Goal: Task Accomplishment & Management: Manage account settings

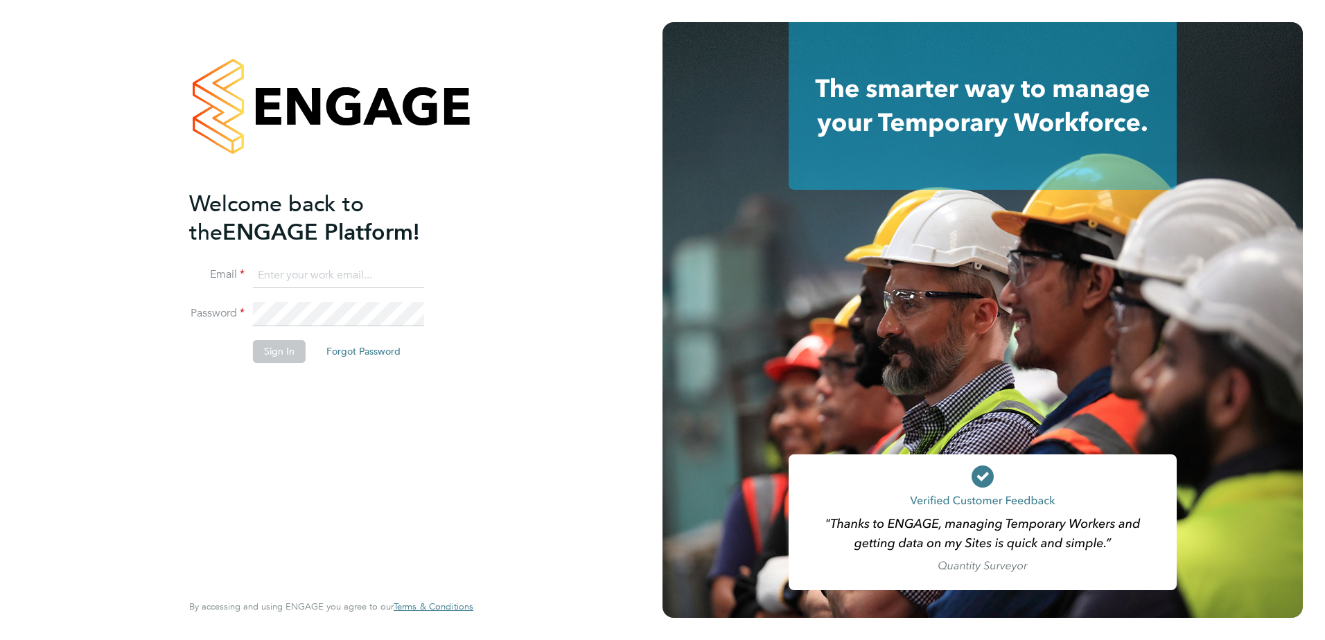
type input "craig.ballinger@vistry.co.uk"
click at [269, 340] on button "Sign In" at bounding box center [279, 351] width 53 height 22
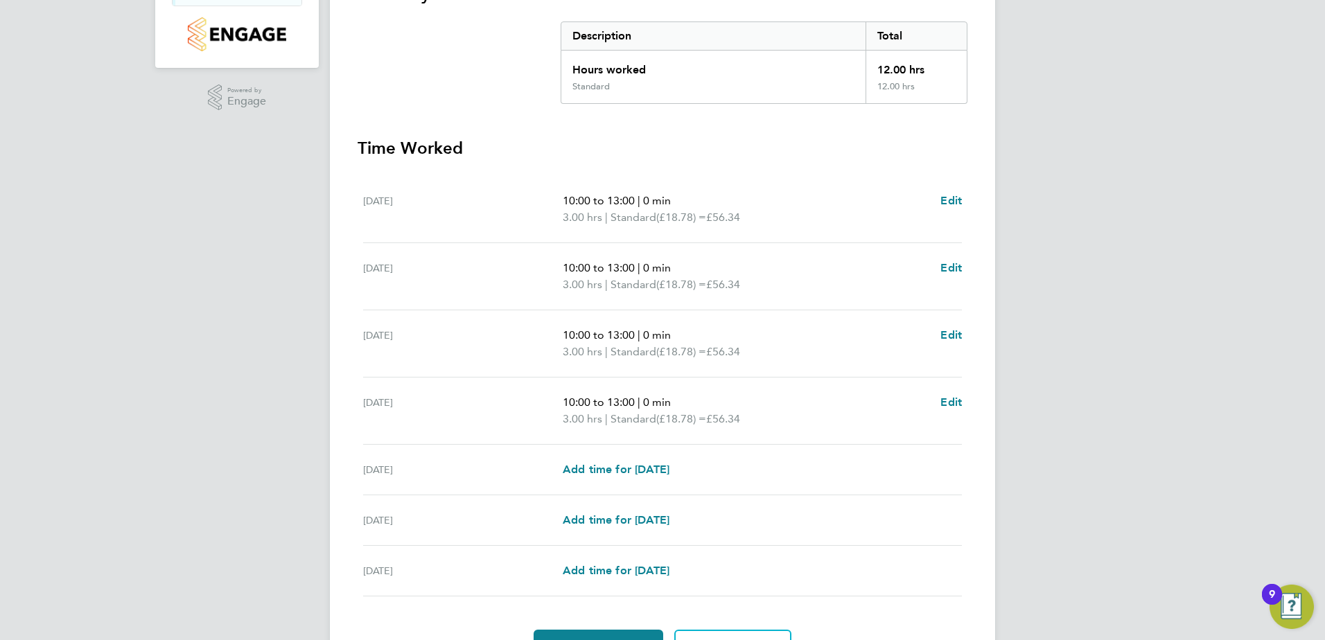
scroll to position [355, 0]
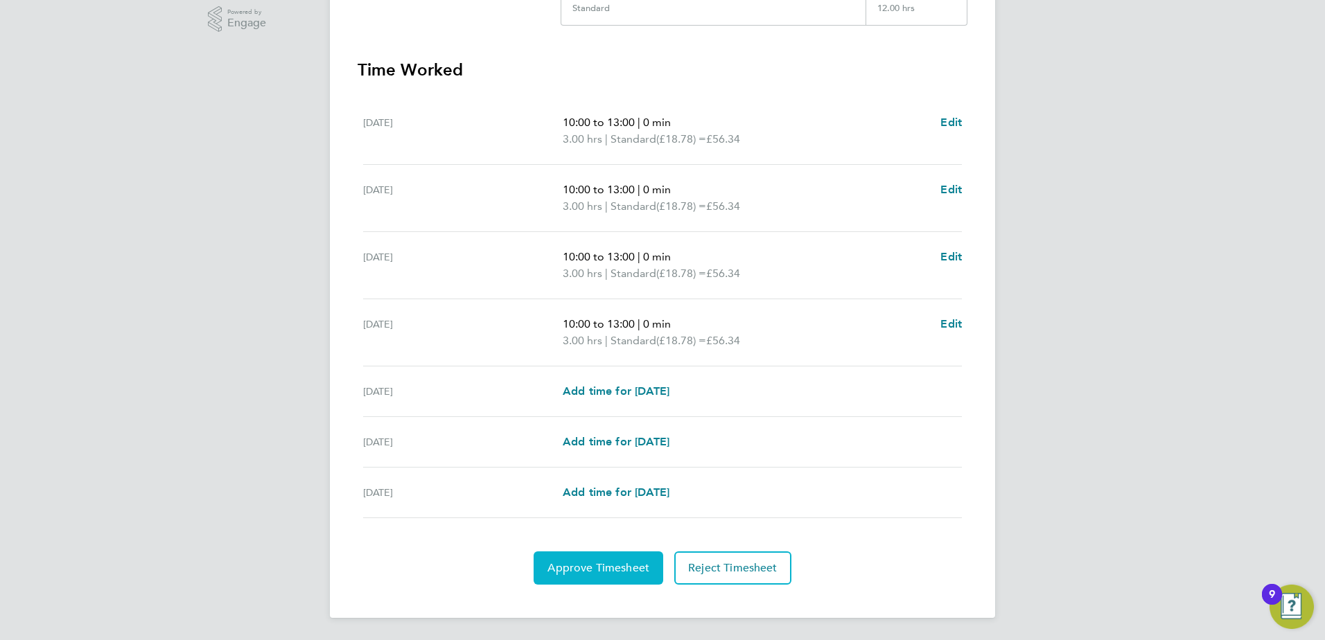
click at [602, 577] on button "Approve Timesheet" at bounding box center [598, 567] width 130 height 33
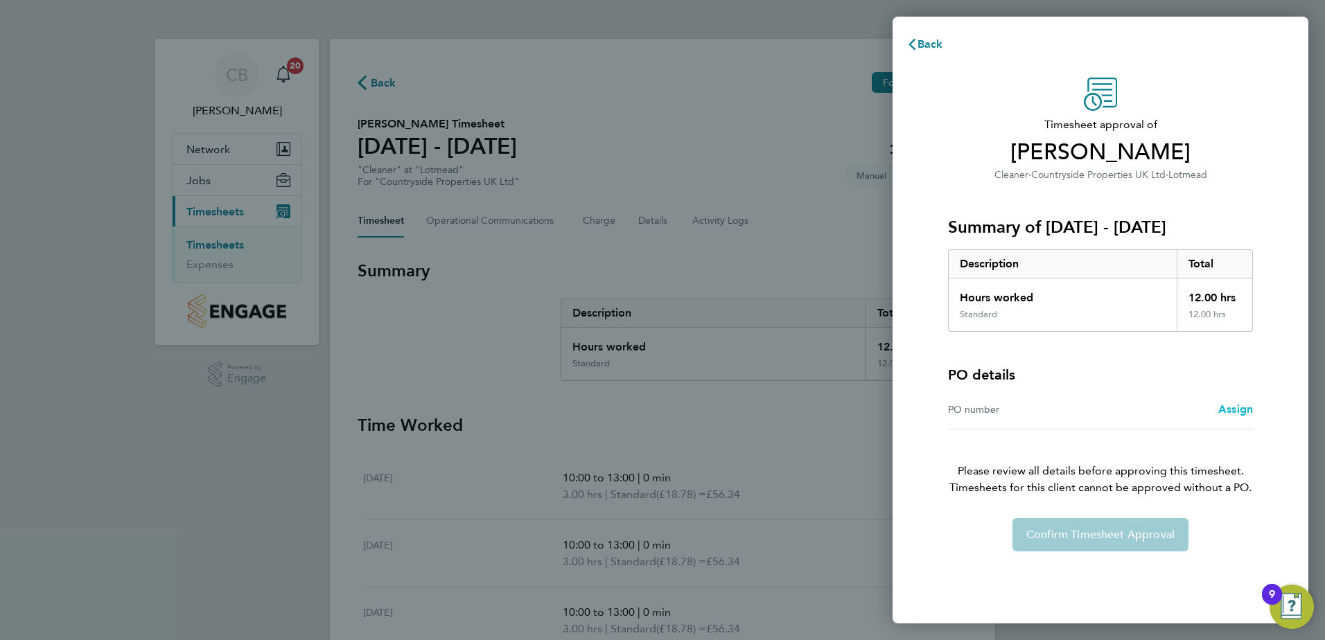
click at [1232, 408] on span "Assign" at bounding box center [1235, 408] width 35 height 13
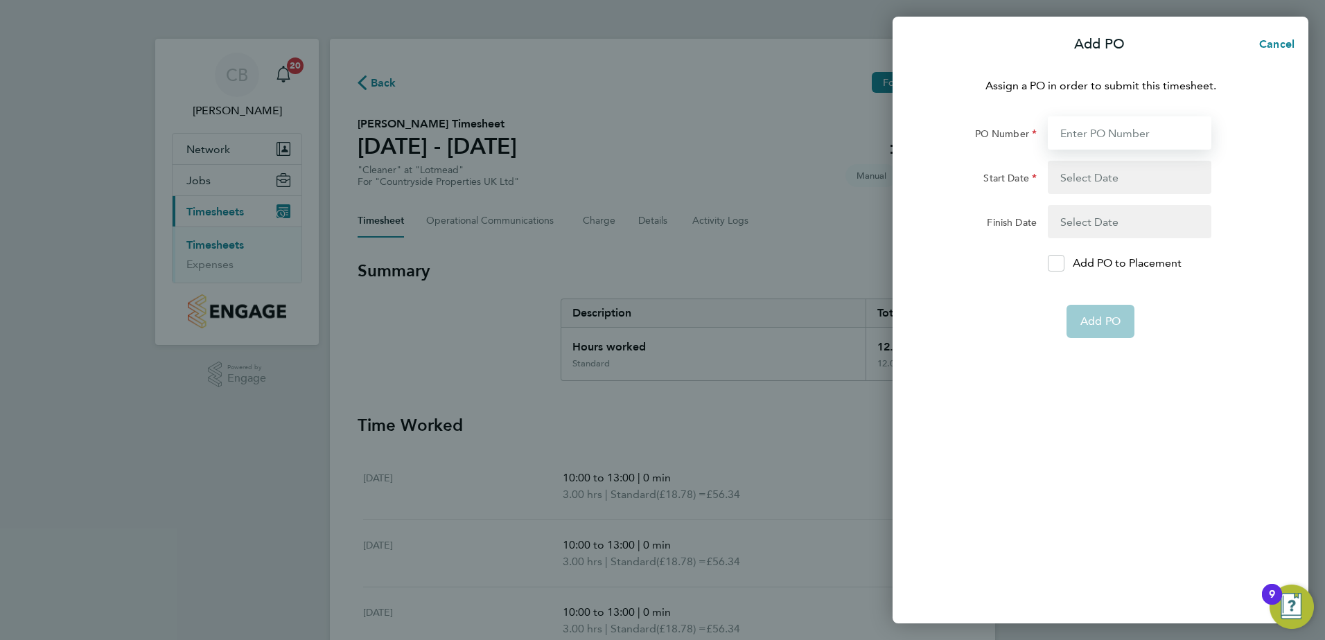
click at [1099, 133] on input "PO Number" at bounding box center [1128, 132] width 163 height 33
type input "PO059566"
type input "[DATE]"
click at [1098, 317] on app-form-button "Add PO" at bounding box center [1100, 321] width 68 height 33
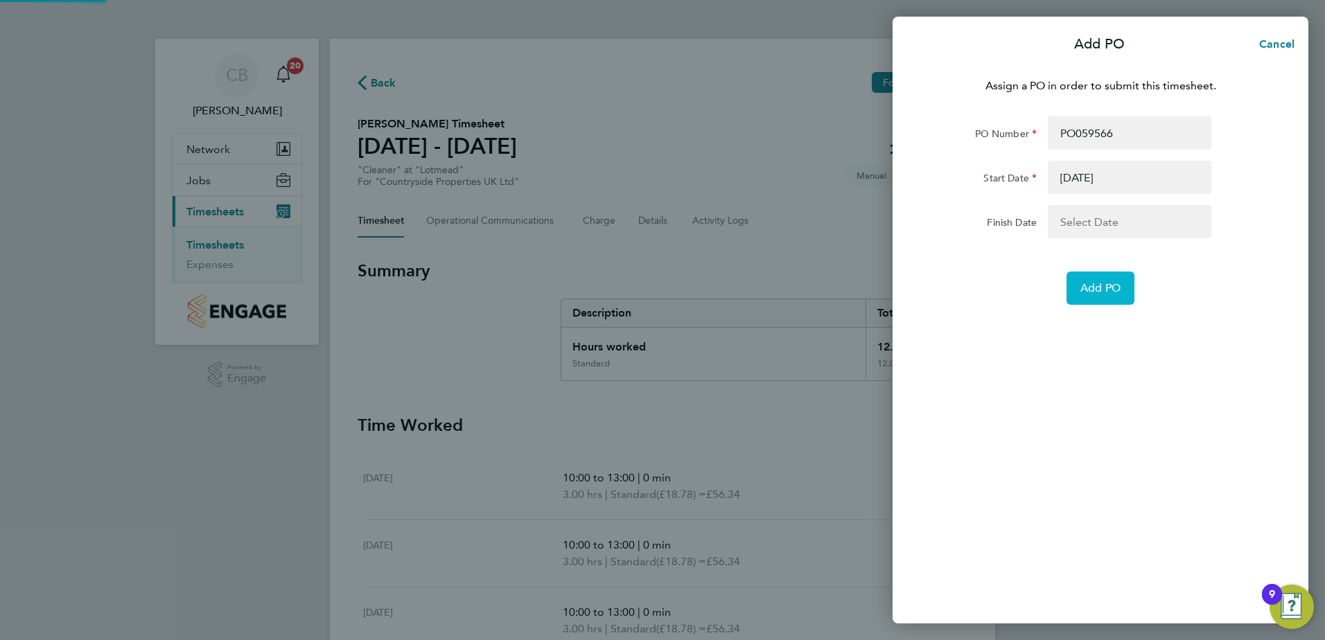
click at [1082, 287] on span "Add PO" at bounding box center [1100, 288] width 40 height 14
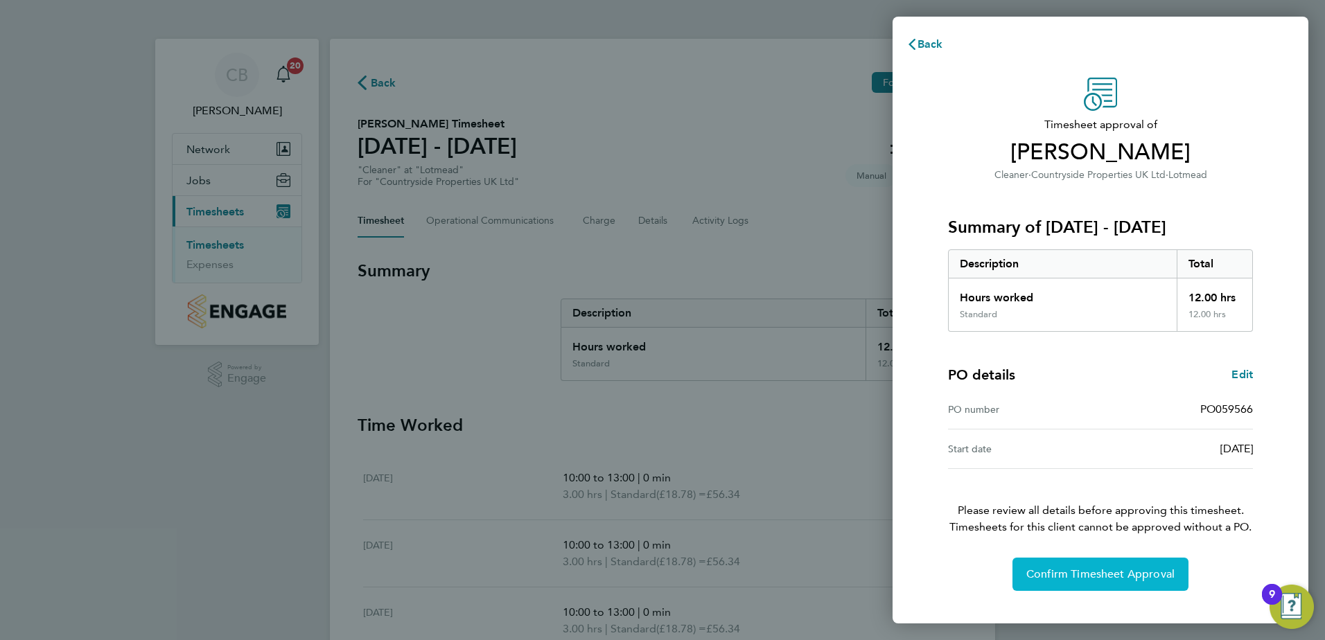
click at [1061, 572] on span "Confirm Timesheet Approval" at bounding box center [1100, 574] width 148 height 14
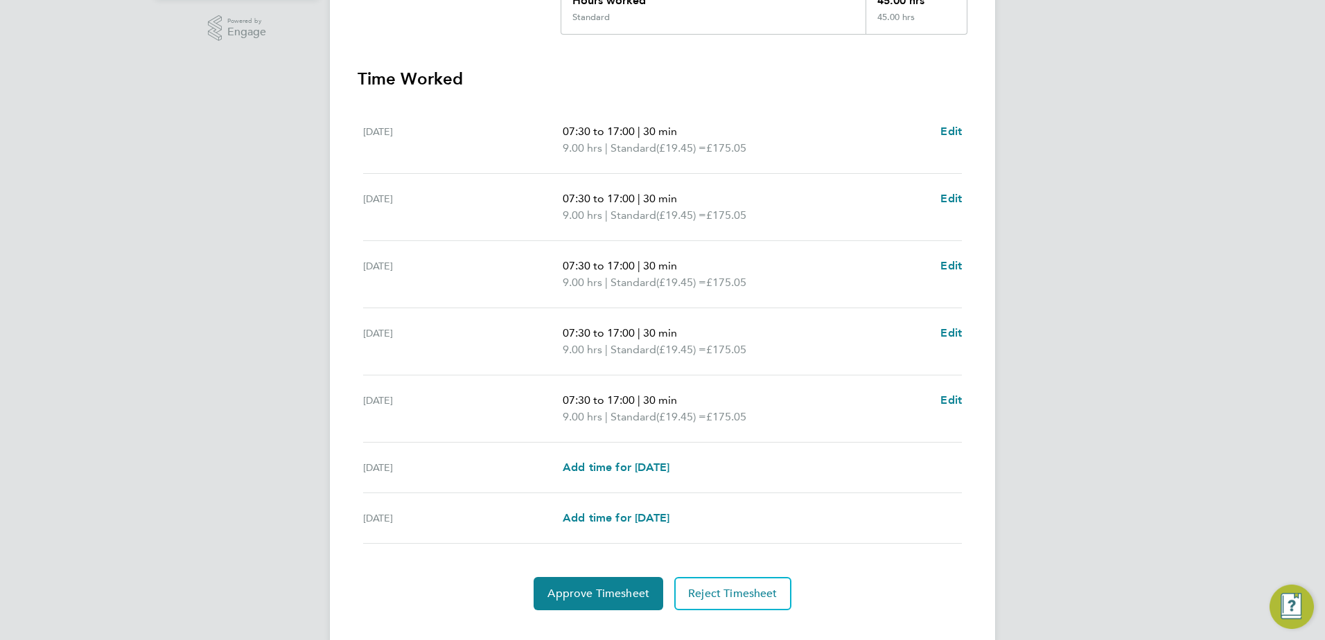
scroll to position [372, 0]
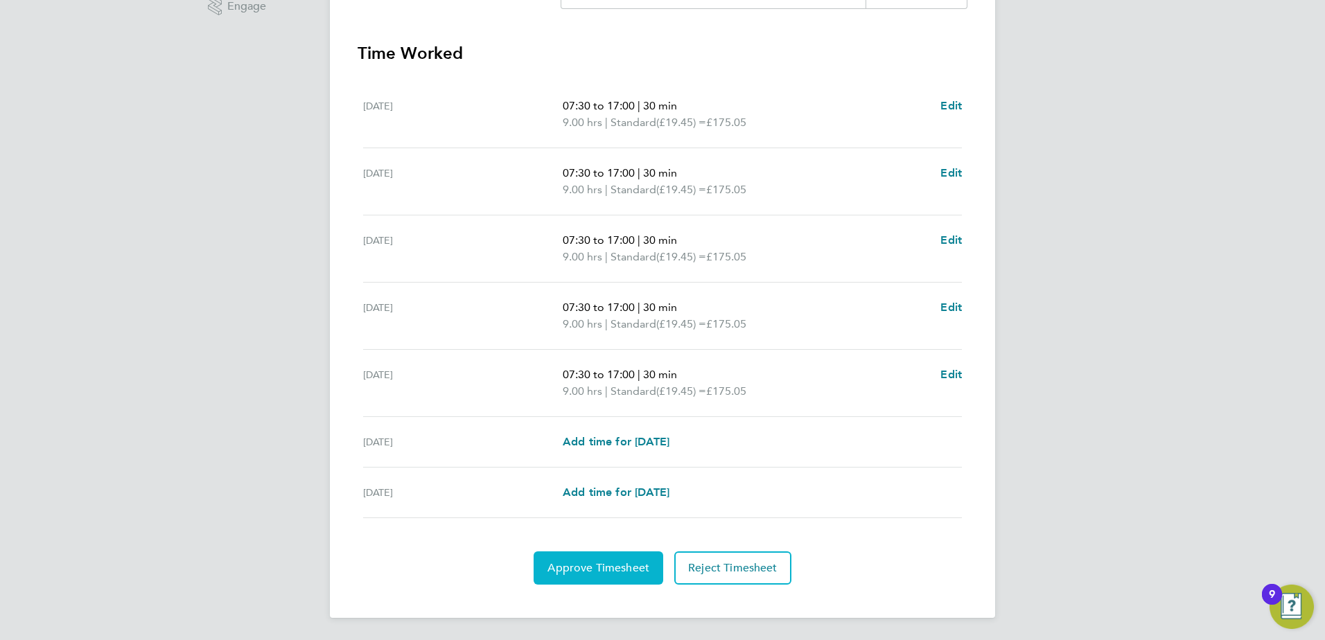
click at [589, 572] on span "Approve Timesheet" at bounding box center [598, 568] width 102 height 14
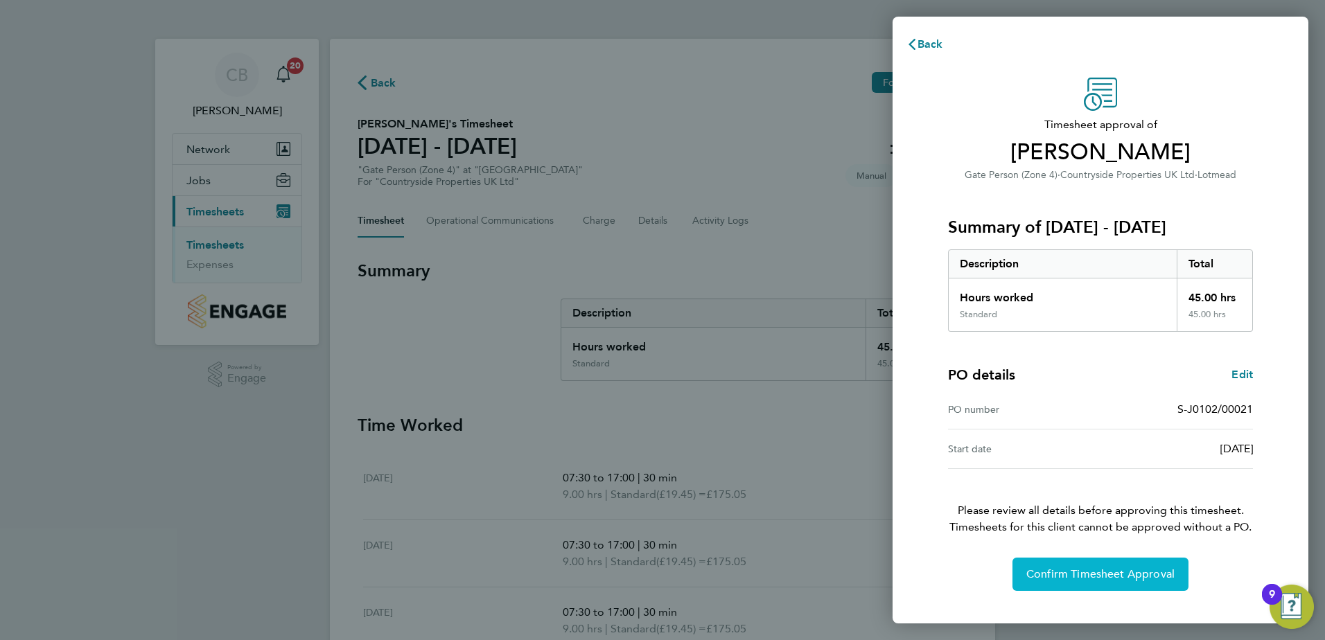
click at [1097, 574] on span "Confirm Timesheet Approval" at bounding box center [1100, 574] width 148 height 14
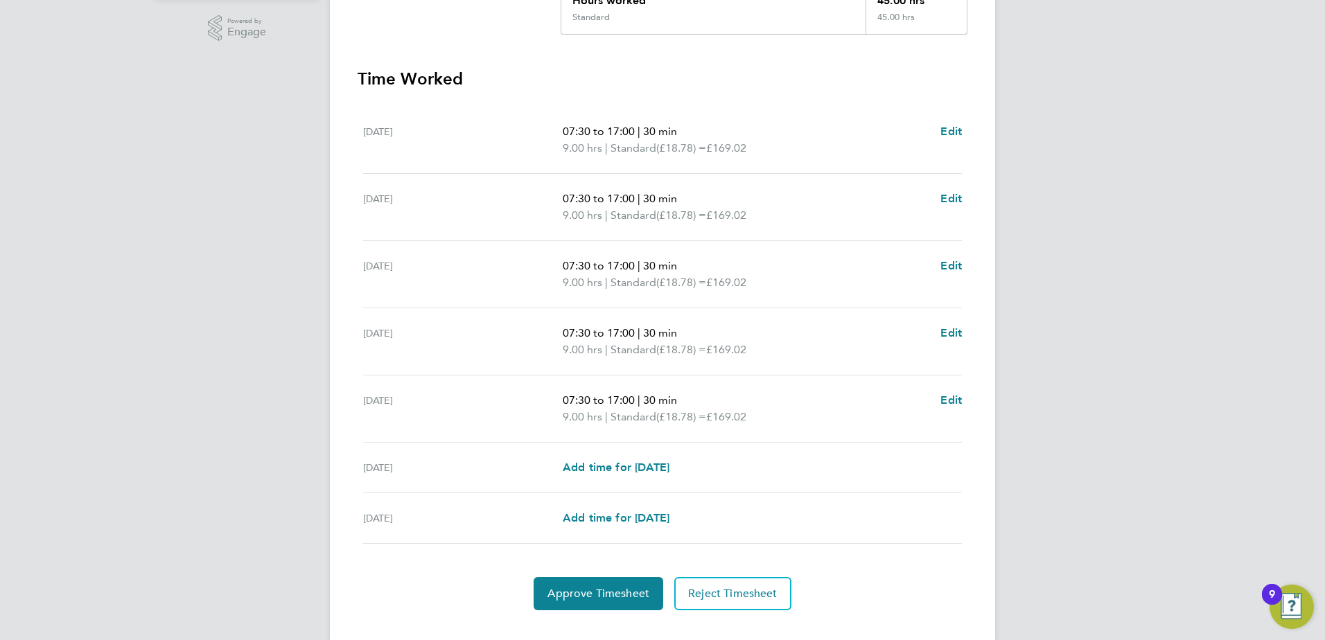
scroll to position [372, 0]
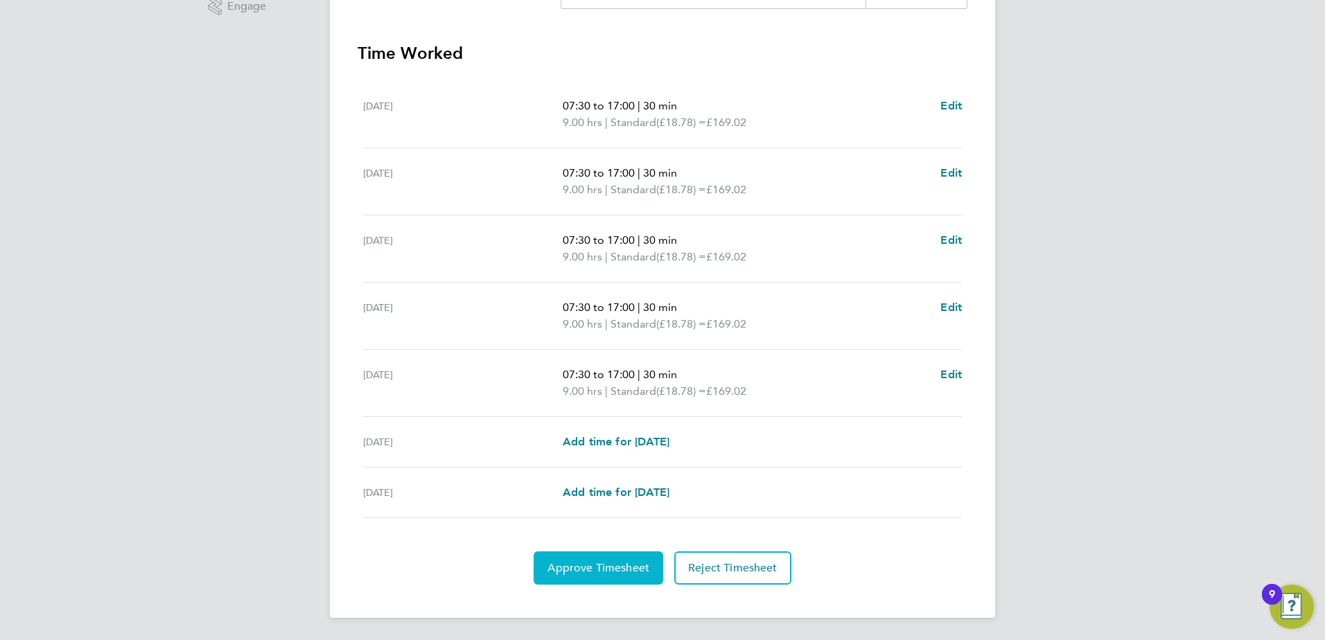
click at [617, 572] on span "Approve Timesheet" at bounding box center [598, 568] width 102 height 14
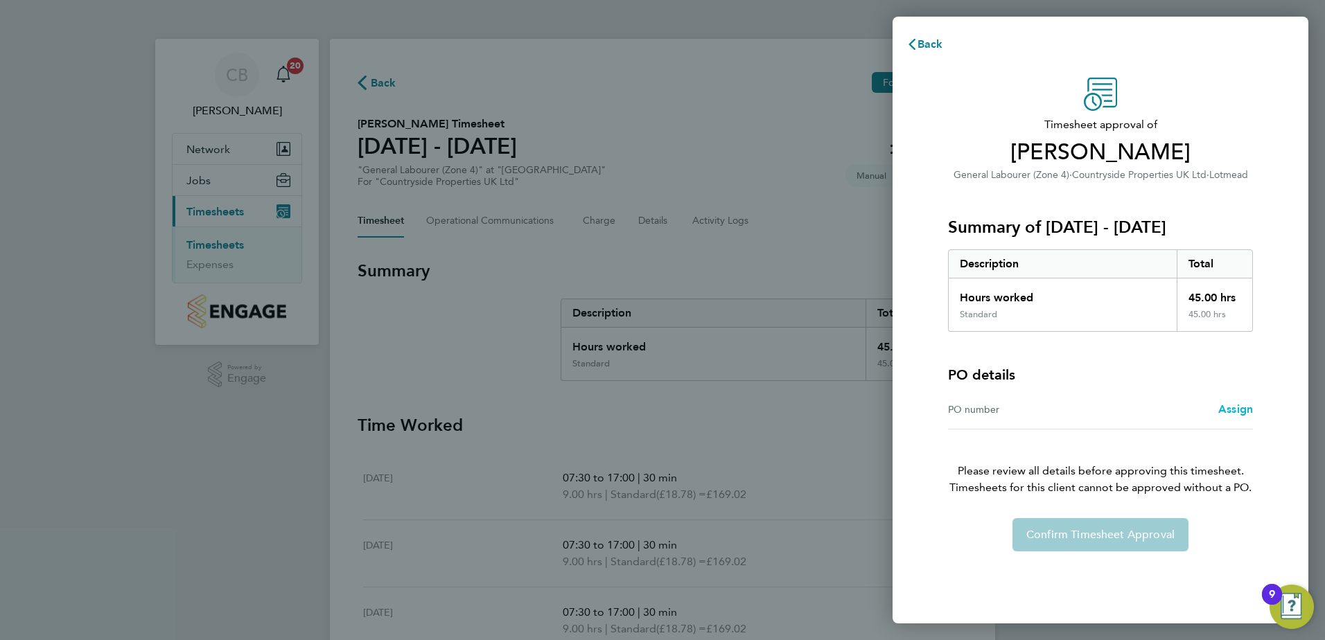
click at [1221, 409] on span "Assign" at bounding box center [1235, 408] width 35 height 13
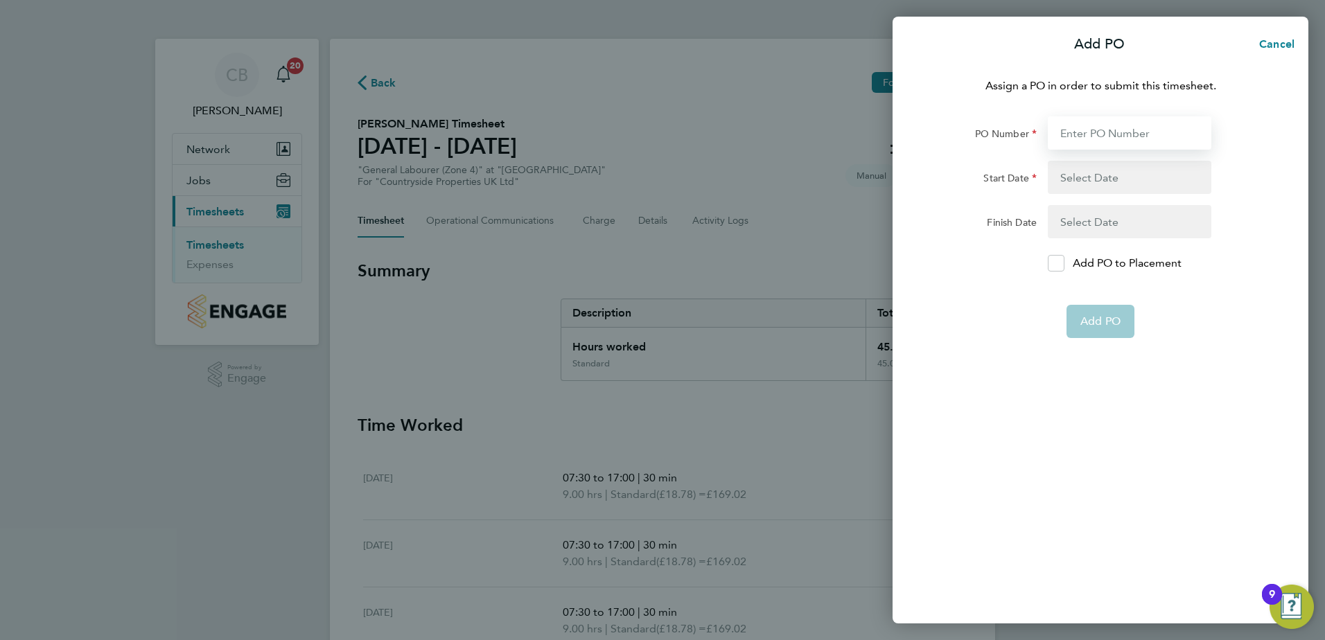
click at [1108, 125] on input "PO Number" at bounding box center [1128, 132] width 163 height 33
type input "PO059566"
type input "11 Jun 25"
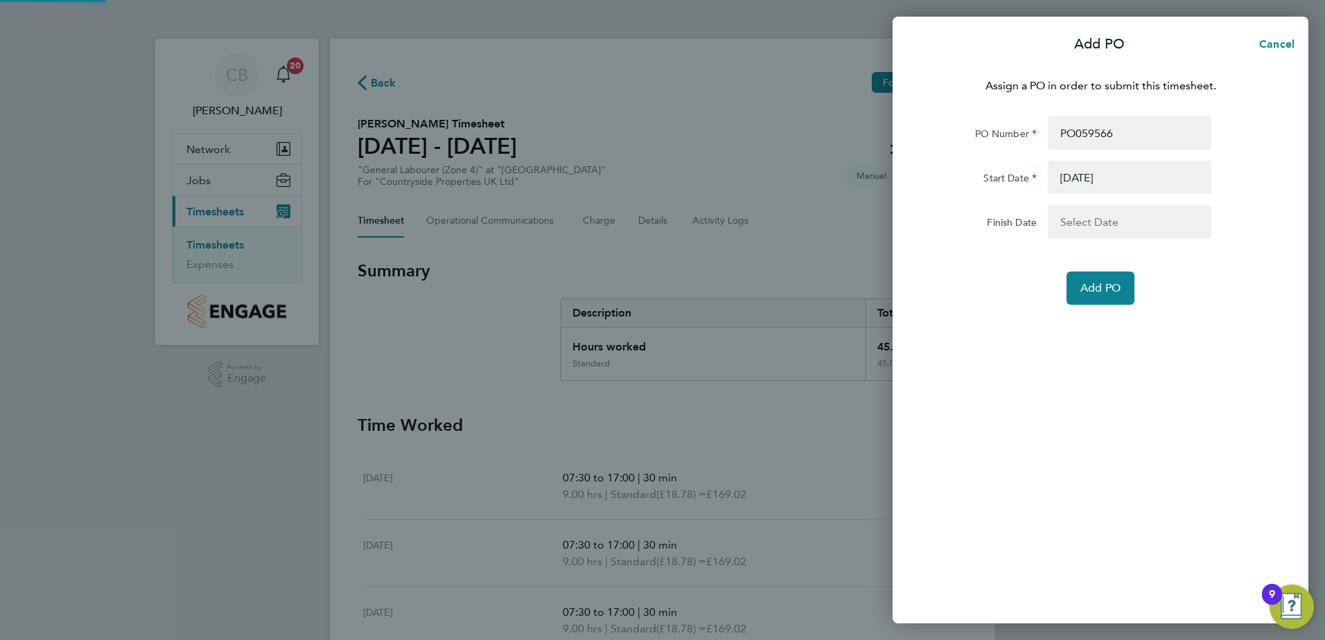
click at [1089, 328] on div "Assign a PO in order to submit this timesheet. PO Number PO059566 Start Date 11…" at bounding box center [1100, 342] width 416 height 562
click at [1097, 283] on span "Add PO" at bounding box center [1100, 288] width 40 height 14
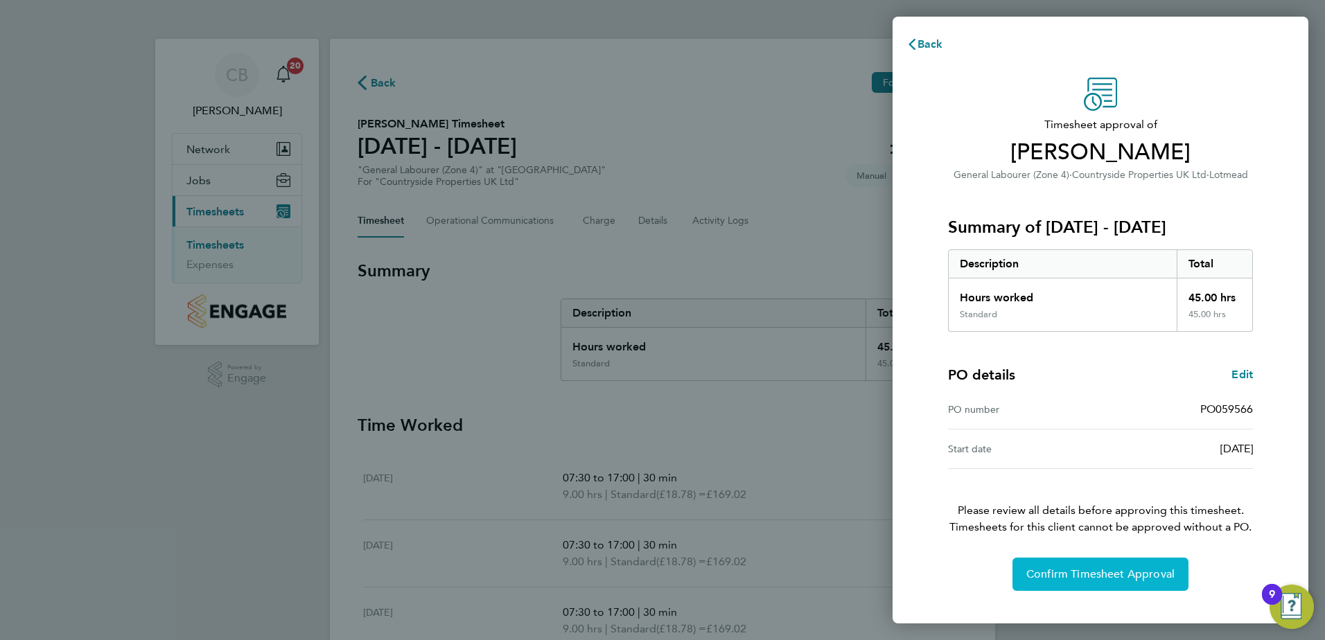
click at [1125, 564] on button "Confirm Timesheet Approval" at bounding box center [1100, 574] width 176 height 33
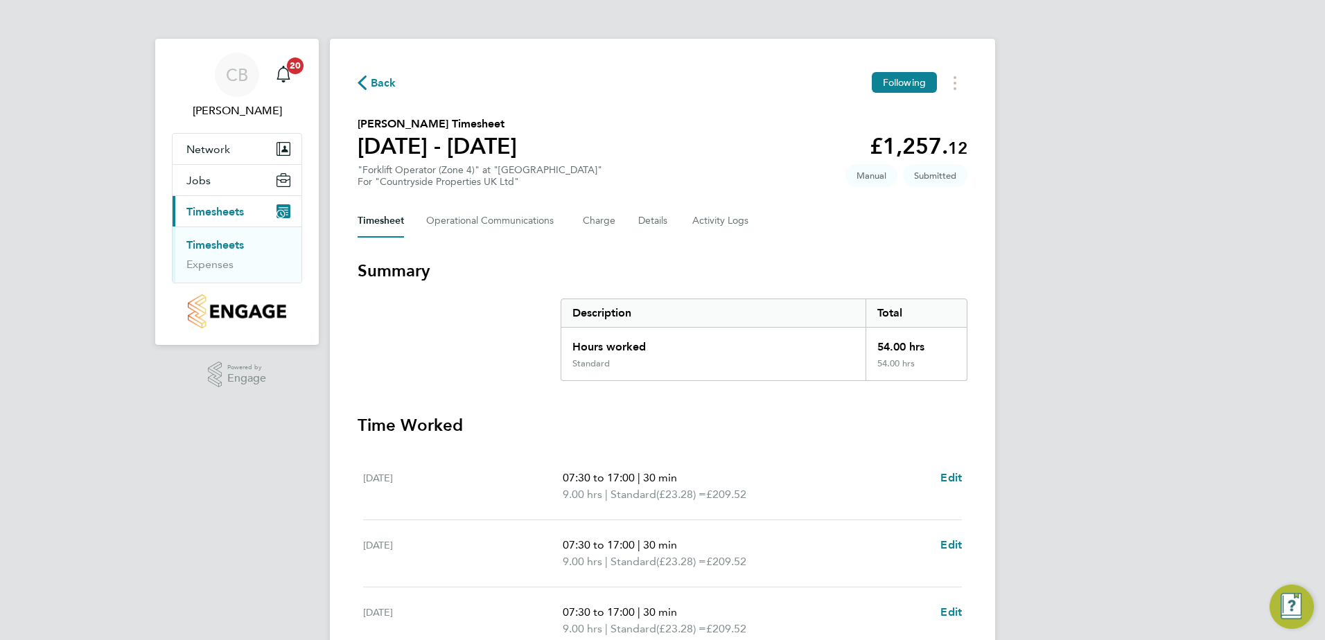
scroll to position [69, 0]
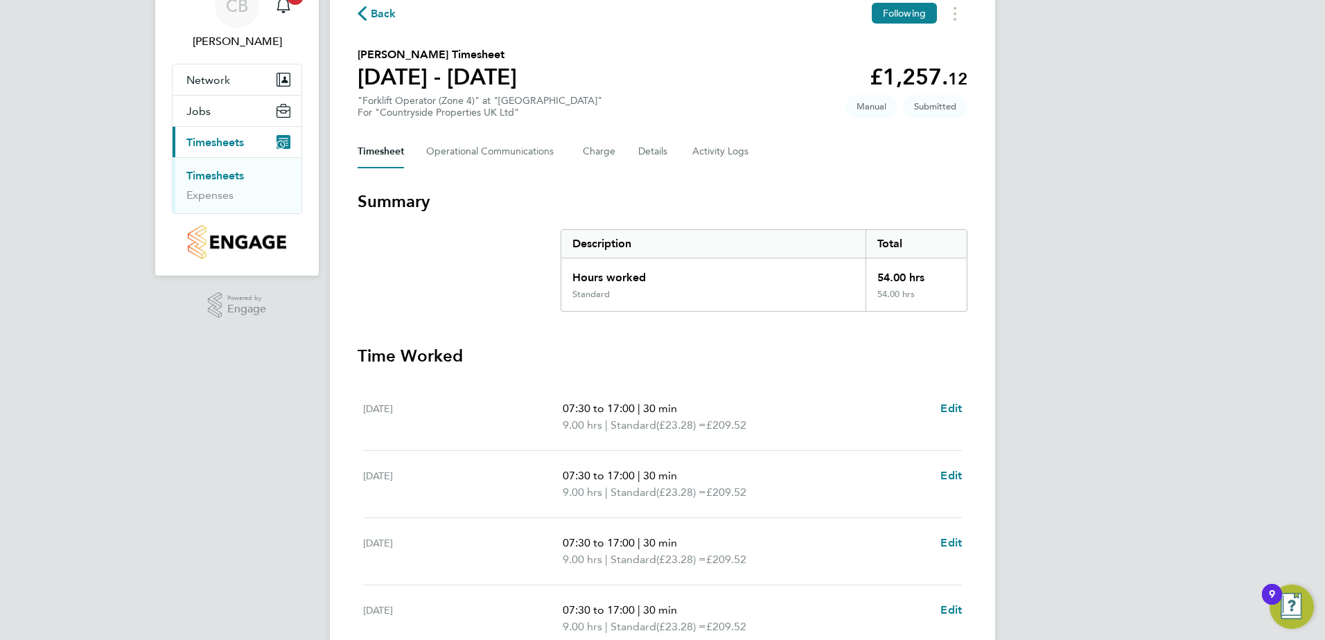
drag, startPoint x: 602, startPoint y: 407, endPoint x: 728, endPoint y: 410, distance: 126.1
click at [728, 410] on p "07:30 to 17:00 | 30 min" at bounding box center [745, 408] width 366 height 17
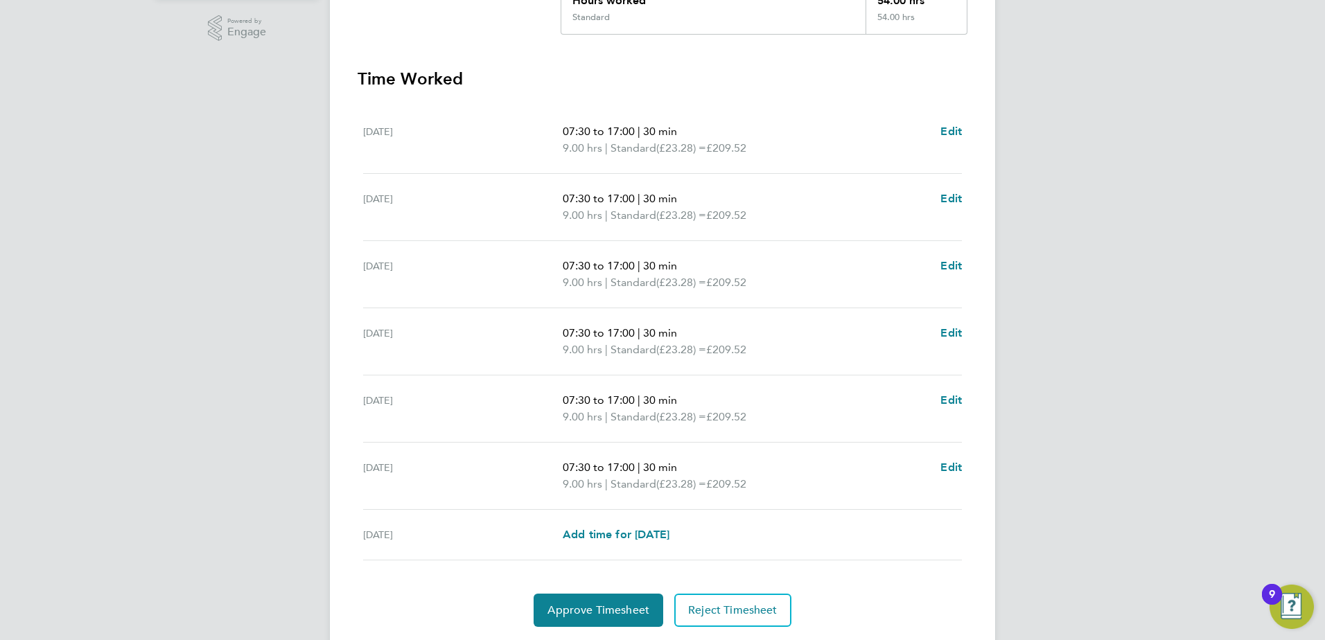
scroll to position [389, 0]
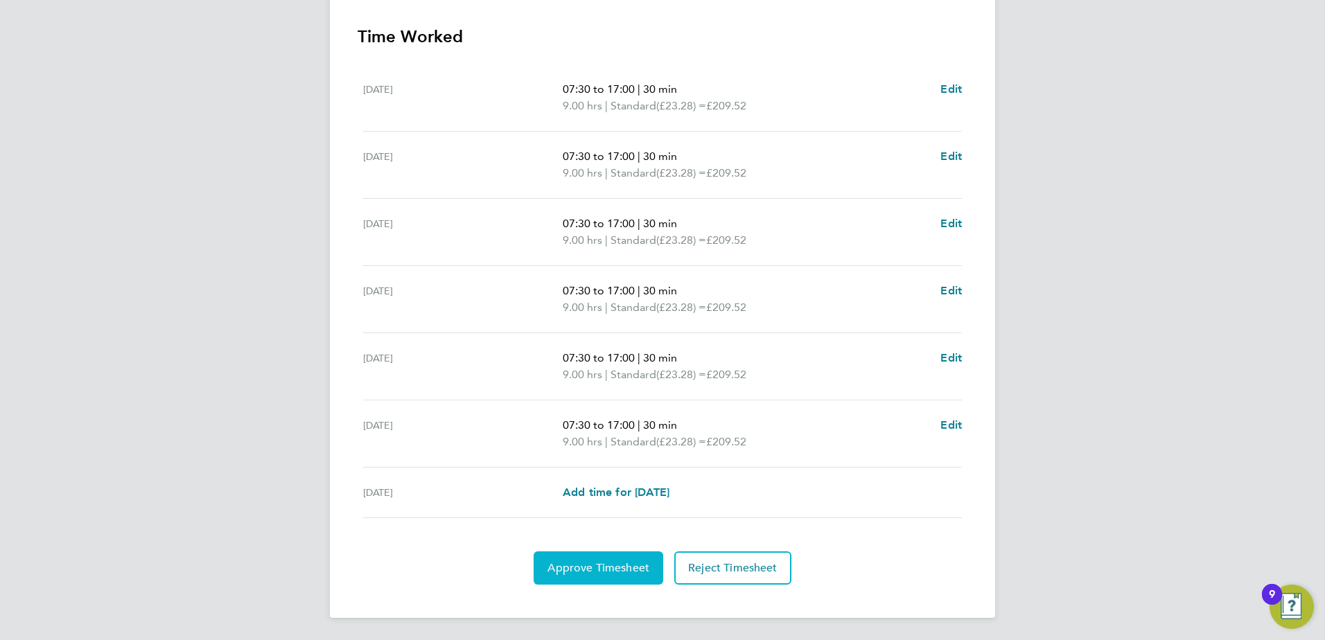
click at [595, 561] on span "Approve Timesheet" at bounding box center [598, 568] width 102 height 14
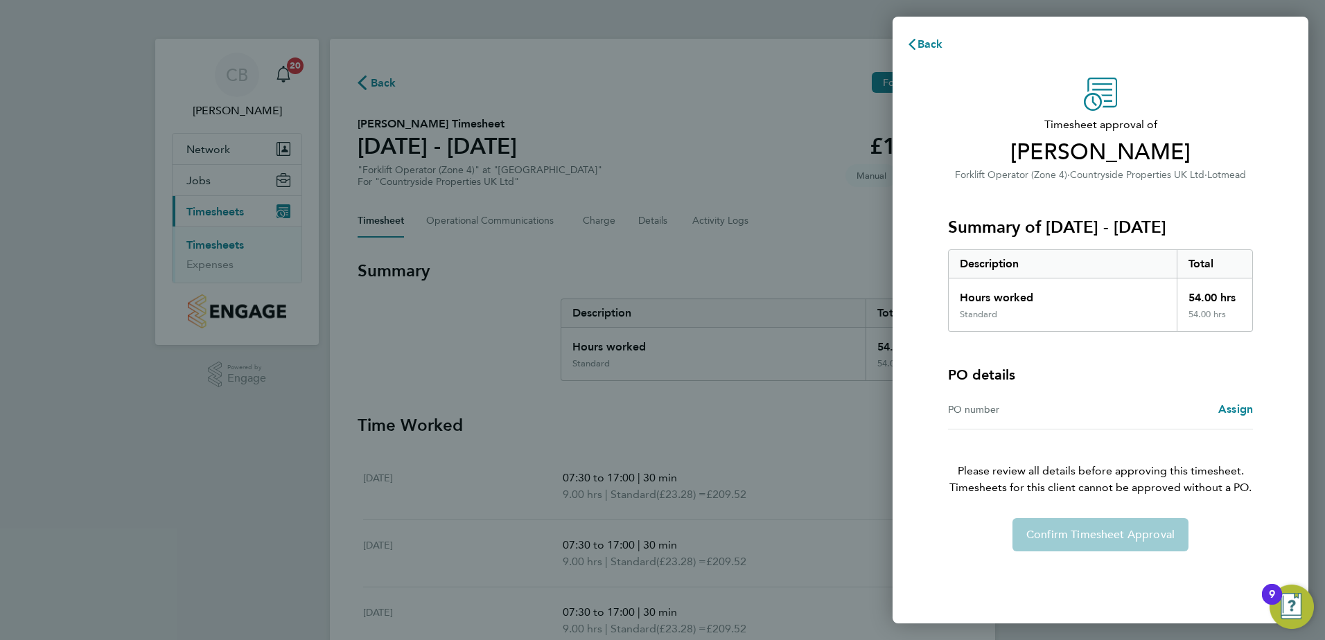
drag, startPoint x: 730, startPoint y: 511, endPoint x: 966, endPoint y: 473, distance: 238.6
click at [734, 511] on div "Back Timesheet approval of Kristian Bickham Forklift Operator (Zone 4) · Countr…" at bounding box center [662, 320] width 1325 height 640
drag, startPoint x: 686, startPoint y: 402, endPoint x: 739, endPoint y: 393, distance: 53.3
click at [692, 400] on div "Back Timesheet approval of Kristian Bickham Forklift Operator (Zone 4) · Countr…" at bounding box center [662, 320] width 1325 height 640
click at [783, 291] on div "Back Timesheet approval of Kristian Bickham Forklift Operator (Zone 4) · Countr…" at bounding box center [662, 320] width 1325 height 640
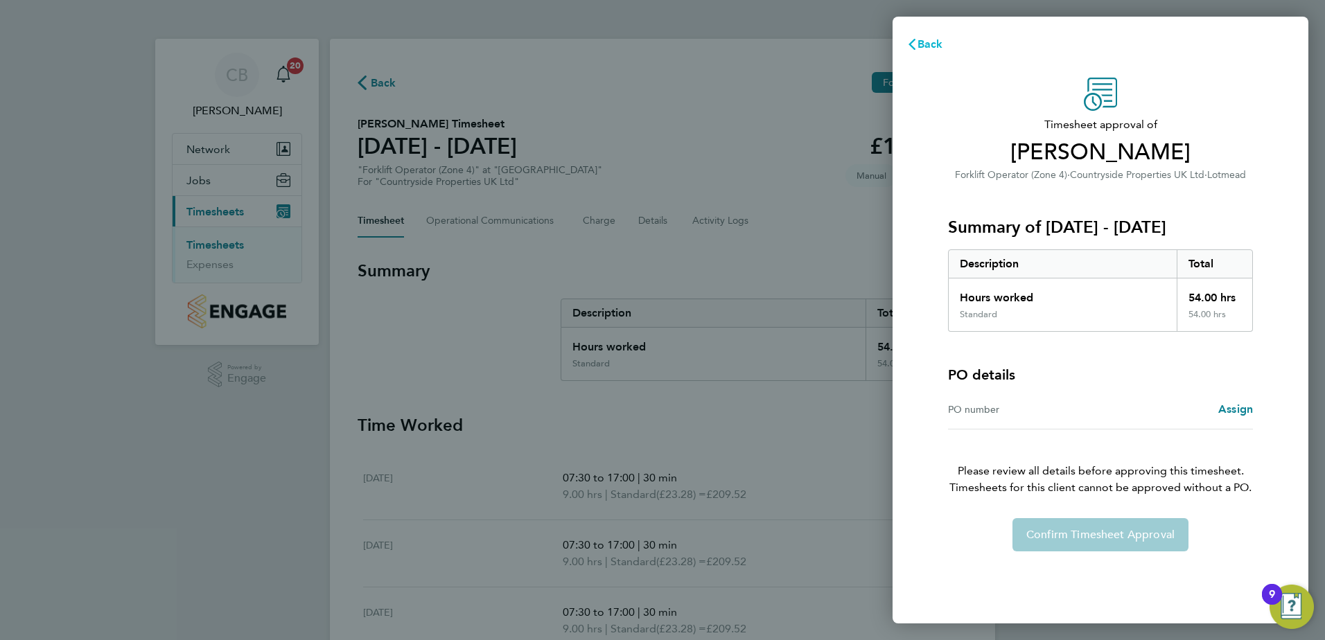
click at [933, 34] on button "Back" at bounding box center [924, 44] width 64 height 28
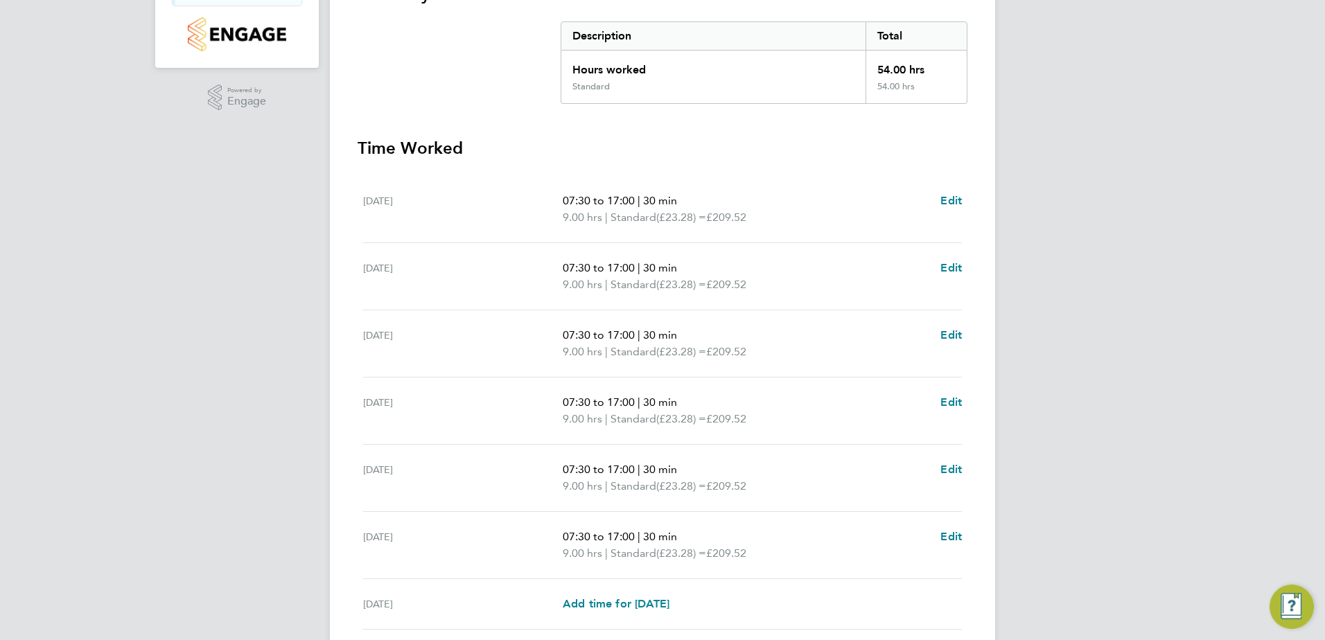
scroll to position [389, 0]
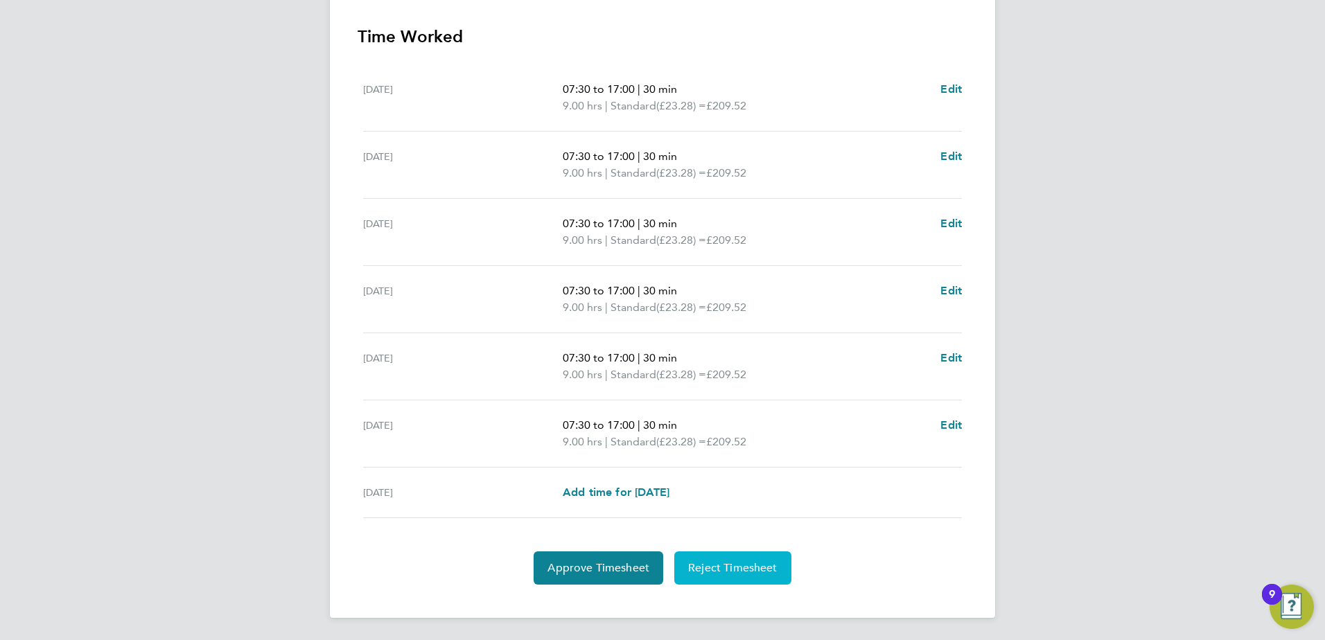
click at [727, 559] on button "Reject Timesheet" at bounding box center [732, 567] width 117 height 33
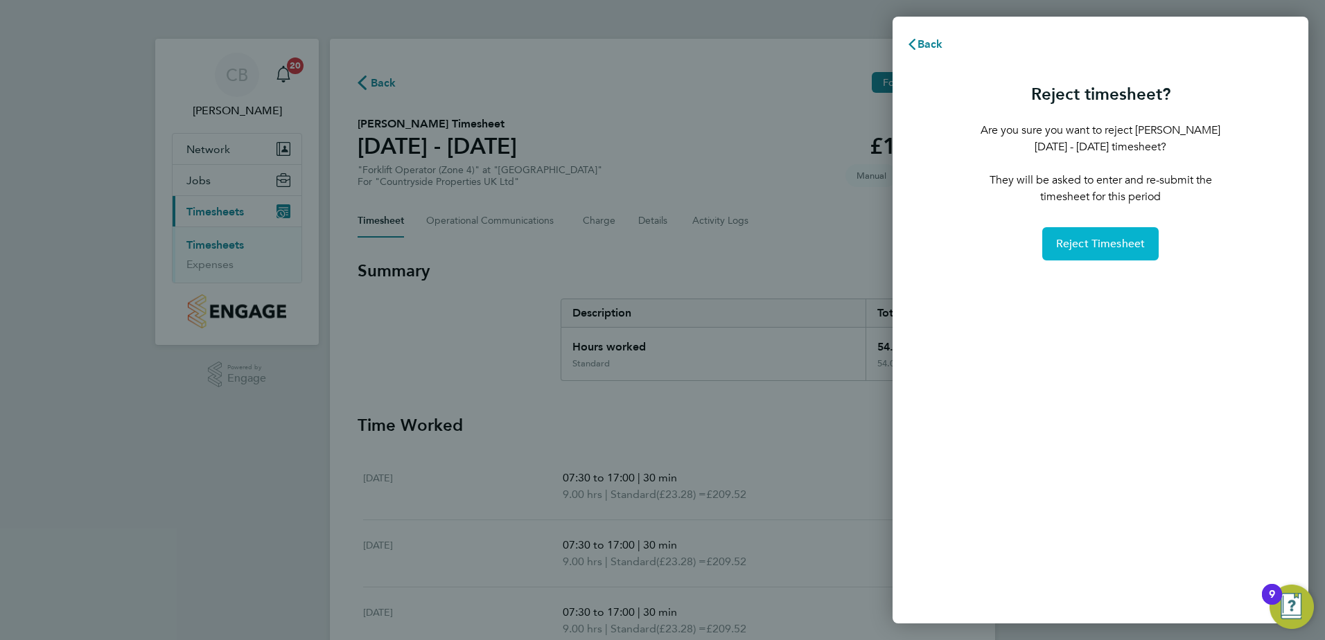
click at [1061, 245] on span "Reject Timesheet" at bounding box center [1100, 244] width 89 height 14
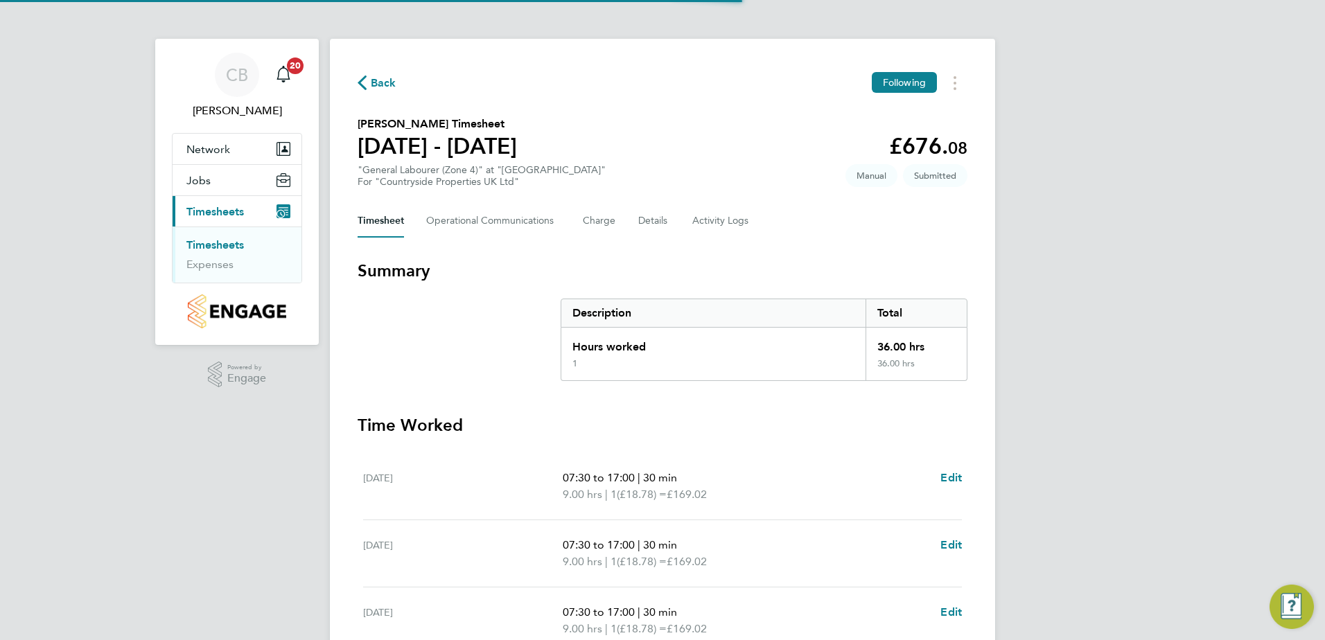
scroll to position [204, 0]
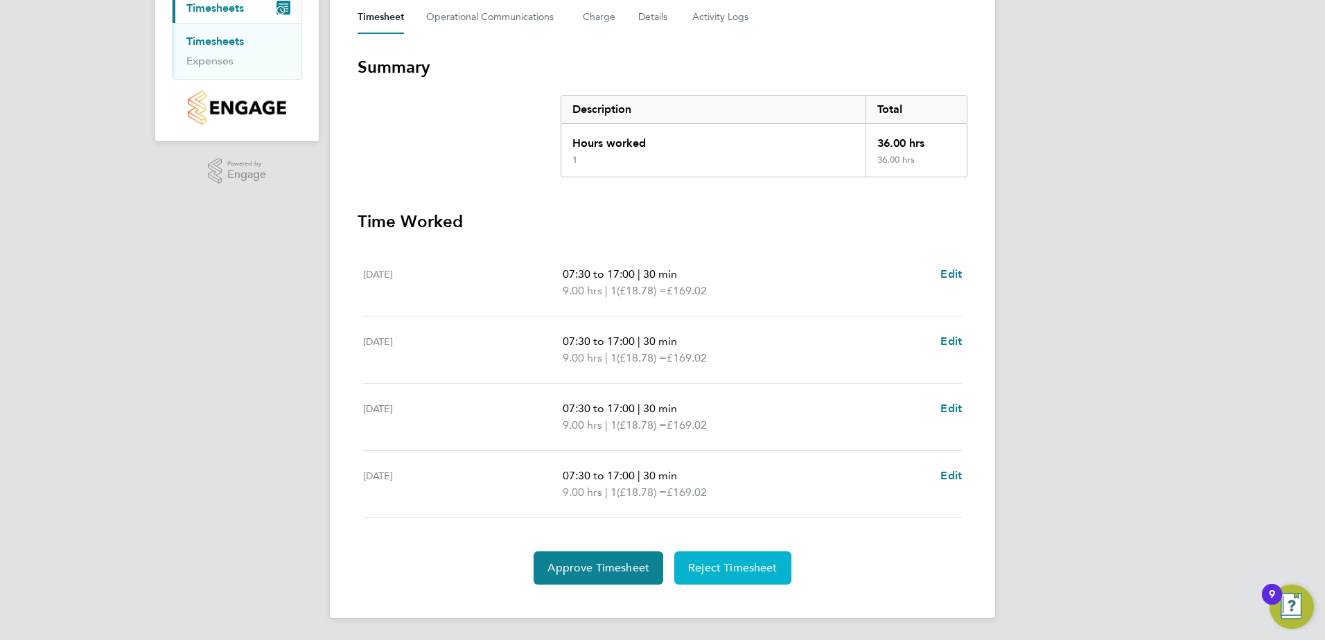
click at [714, 558] on button "Reject Timesheet" at bounding box center [732, 567] width 117 height 33
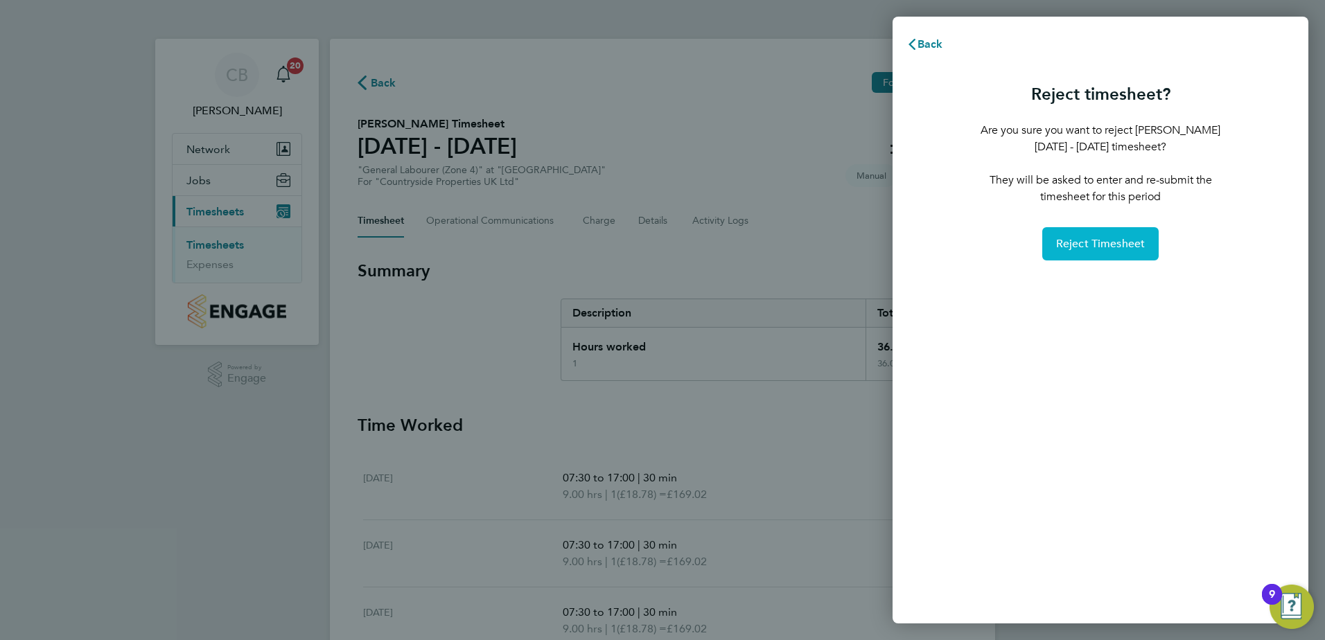
click at [1073, 256] on button "Reject Timesheet" at bounding box center [1100, 243] width 117 height 33
